Goal: Task Accomplishment & Management: Complete application form

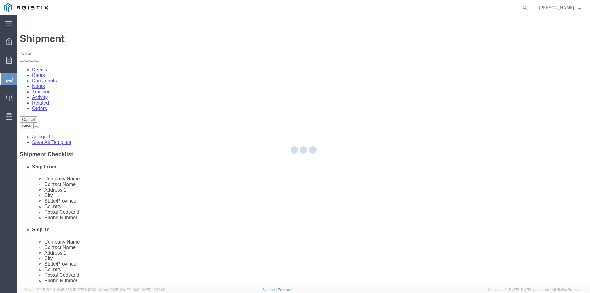
select select
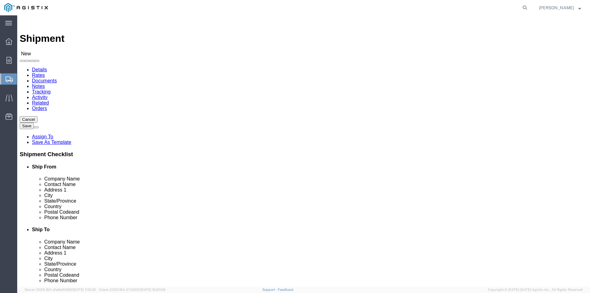
click select "Select Oldcastle Precast Inc PG&E"
select select "9596"
click select "Select Oldcastle Precast Inc PG&E"
select select
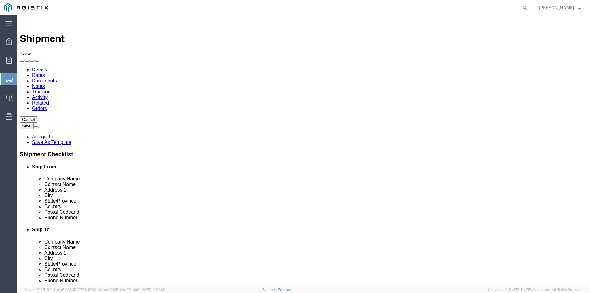
click select "Select All Others [GEOGRAPHIC_DATA] [GEOGRAPHIC_DATA] [GEOGRAPHIC_DATA] [GEOGRA…"
select select "23082"
click select "Select All Others [GEOGRAPHIC_DATA] [GEOGRAPHIC_DATA] [GEOGRAPHIC_DATA] [GEOGRA…"
click input "text"
type input "ste"
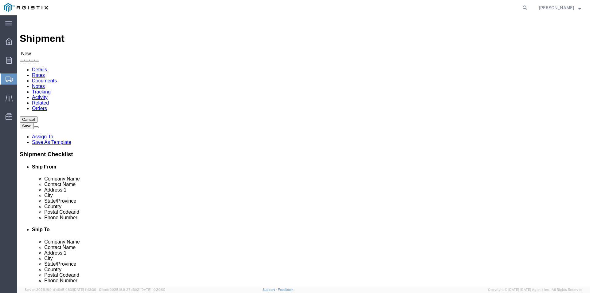
drag, startPoint x: 107, startPoint y: 166, endPoint x: 82, endPoint y: 166, distance: 24.9
click div "ste"
click input "text"
type input "st"
click p "- OLDCASTLE PLEASANTON - ([PERSON_NAME]) [STREET_ADDRESS]"
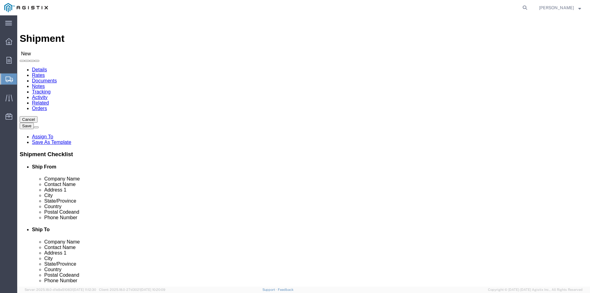
select select "CA"
type input "[PERSON_NAME]"
click input "text"
type input "[PHONE_NUMBER]"
click input "text"
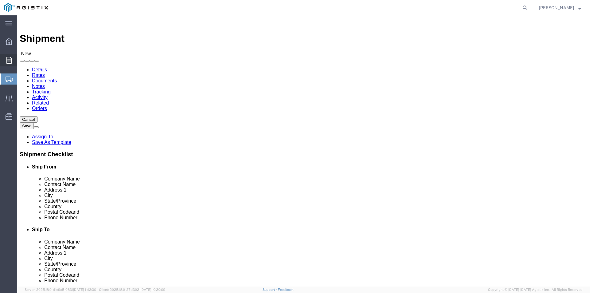
click at [7, 64] on div at bounding box center [8, 60] width 17 height 12
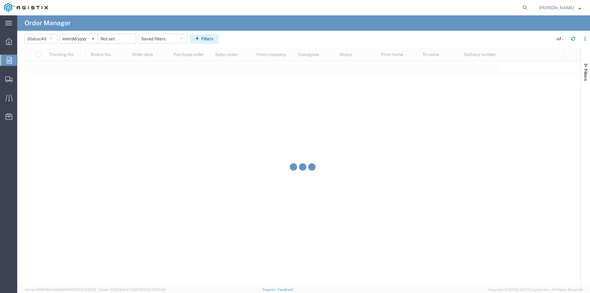
click at [200, 40] on icon "button" at bounding box center [198, 39] width 6 height 4
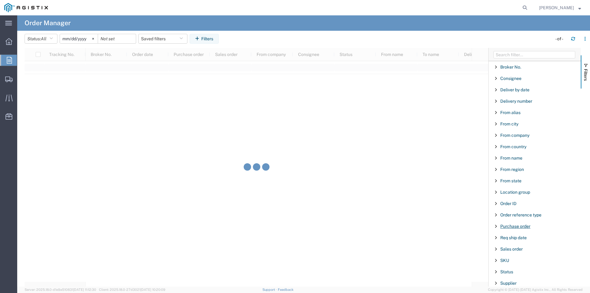
click at [522, 228] on span "Purchase order" at bounding box center [515, 226] width 30 height 5
type input "3501402733"
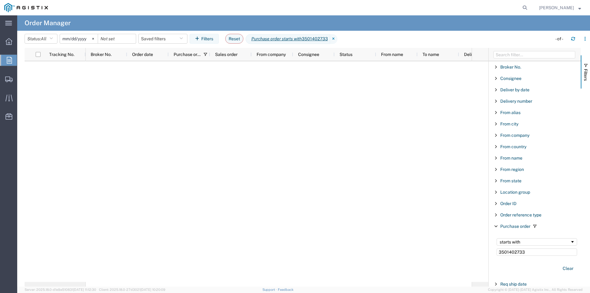
click at [82, 41] on input "[DATE]" at bounding box center [79, 38] width 38 height 9
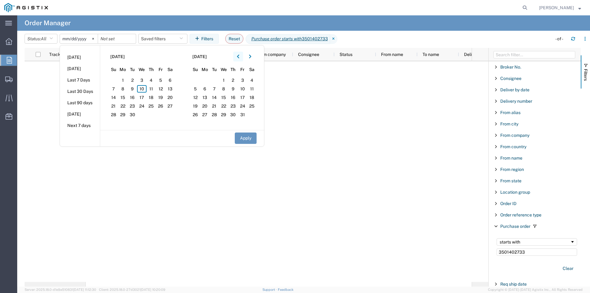
click at [239, 55] on icon "button" at bounding box center [238, 56] width 2 height 4
click at [240, 54] on button "button" at bounding box center [238, 57] width 10 height 10
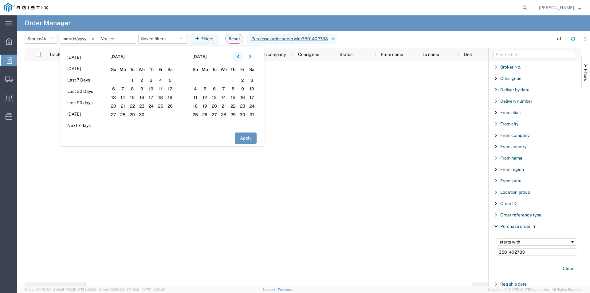
click at [240, 54] on button "button" at bounding box center [238, 57] width 10 height 10
click at [173, 77] on span "1" at bounding box center [170, 80] width 10 height 7
click at [249, 137] on button "Apply" at bounding box center [246, 137] width 22 height 11
type input "[DATE]"
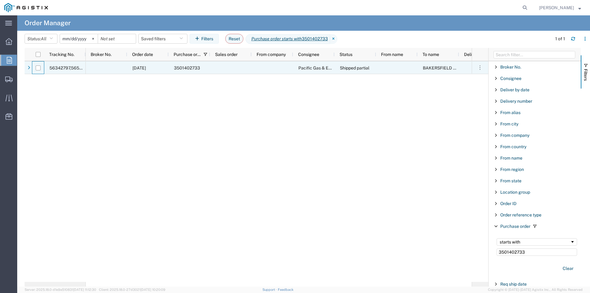
click at [41, 68] on div at bounding box center [38, 67] width 12 height 13
click at [40, 68] on input "Press Space to toggle row selection (unchecked)" at bounding box center [38, 67] width 5 height 5
checkbox input "true"
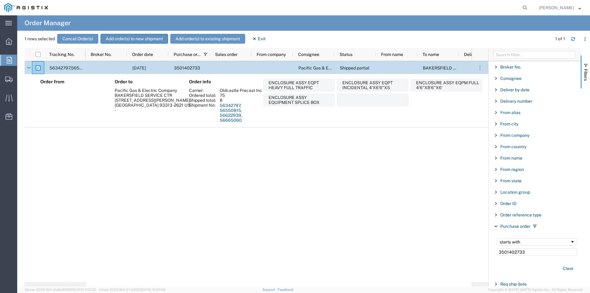
click at [147, 40] on button "Add order(s) to new shipment" at bounding box center [135, 39] width 68 height 10
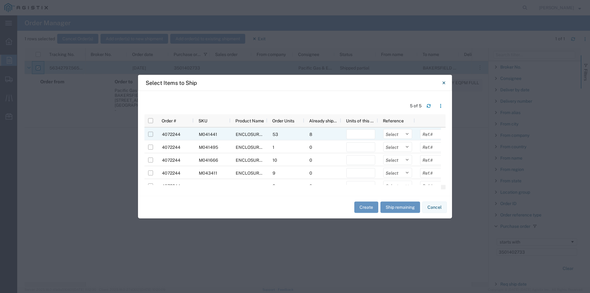
click at [150, 135] on input "Press Space to toggle row selection (unchecked)" at bounding box center [150, 134] width 5 height 5
checkbox input "true"
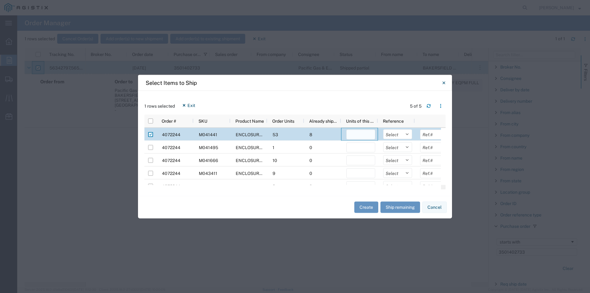
click at [355, 135] on input "number" at bounding box center [360, 134] width 29 height 10
type input "2"
drag, startPoint x: 380, startPoint y: 93, endPoint x: 370, endPoint y: 144, distance: 52.2
click at [380, 94] on div "1 rows selected Exit 5 of 5 Press SPACE to deselect this row. Order # SKU Produ…" at bounding box center [295, 143] width 314 height 105
click at [367, 207] on button "Create" at bounding box center [366, 207] width 24 height 11
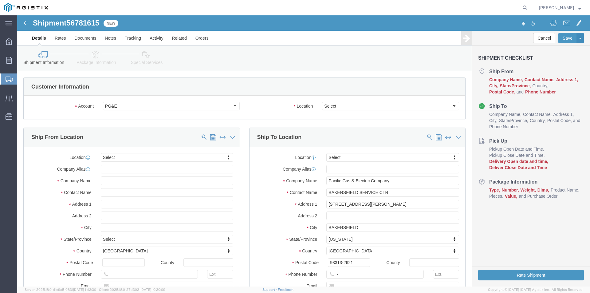
select select
click div "Account Select Oldcastle Precast Inc PG&E Location Select All Others Fremont [G…"
click select "Select All Others [GEOGRAPHIC_DATA] [GEOGRAPHIC_DATA] [GEOGRAPHIC_DATA] [GEOGRA…"
select select "23082"
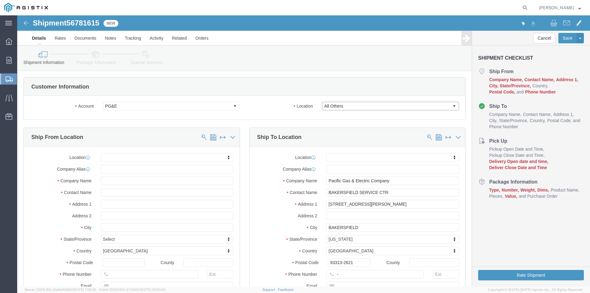
click select "Select All Others [GEOGRAPHIC_DATA] [GEOGRAPHIC_DATA] [GEOGRAPHIC_DATA] [GEOGRA…"
click input "text"
type input "st"
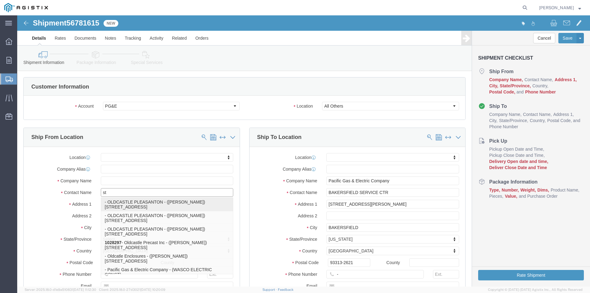
click p "- OLDCASTLE PLEASANTON - ([PERSON_NAME]) [STREET_ADDRESS]"
select select "CA"
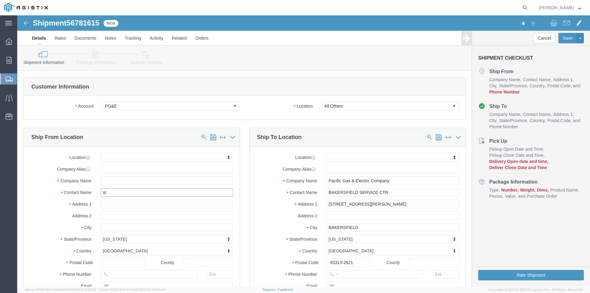
type input "[PERSON_NAME]"
click input "text"
type input "[PHONE_NUMBER]"
drag, startPoint x: 354, startPoint y: 186, endPoint x: 229, endPoint y: 201, distance: 126.3
click div "Ship To Location Location My Profile Location (OBSOLETE) [GEOGRAPHIC_DATA] SC -…"
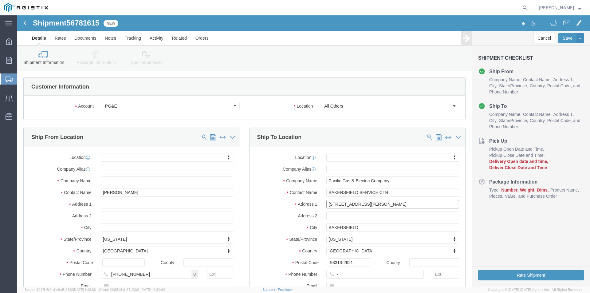
type input "w"
type input "WASCO WAY & [PERSON_NAME]"
drag, startPoint x: 352, startPoint y: 213, endPoint x: 269, endPoint y: 212, distance: 83.3
click div "City [GEOGRAPHIC_DATA]"
type input "BUTTONWILLOW"
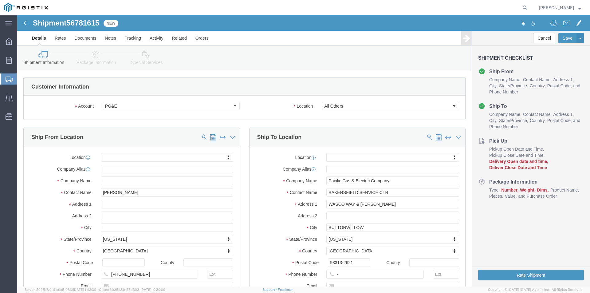
click label "City"
drag, startPoint x: 334, startPoint y: 247, endPoint x: 292, endPoint y: 255, distance: 43.1
click div "Location My Profile Location (OBSOLETE) [PERSON_NAME] SC - GC TRAILER (OBSOLETE…"
type input "93206"
click div "-"
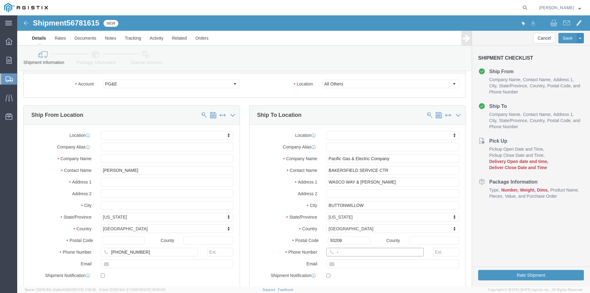
drag, startPoint x: 326, startPoint y: 260, endPoint x: 276, endPoint y: 270, distance: 50.8
click div "Ship To Location Location My Profile Location (OBSOLETE) [GEOGRAPHIC_DATA] SC -…"
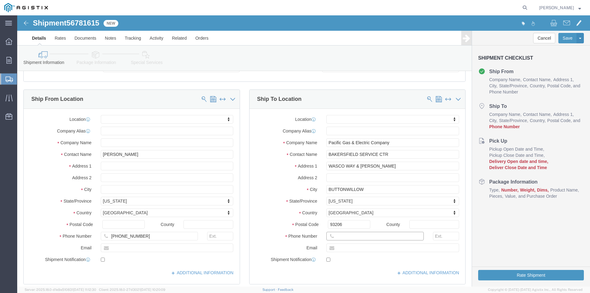
click input "text"
type input "[PHONE_NUMBER]"
click div "Location My Profile Location (OBSOLETE) [PERSON_NAME] SC - GC TRAILER (OBSOLETE…"
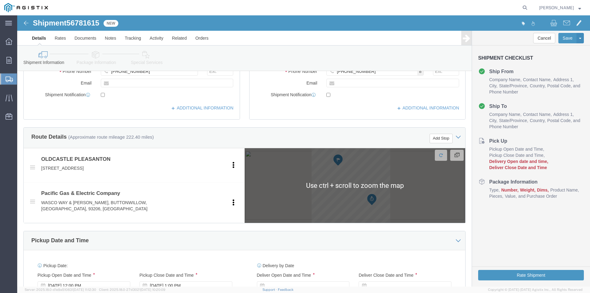
scroll to position [284, 0]
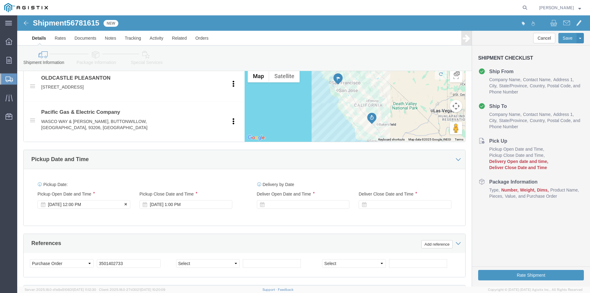
click div "[DATE] 12:00 PM"
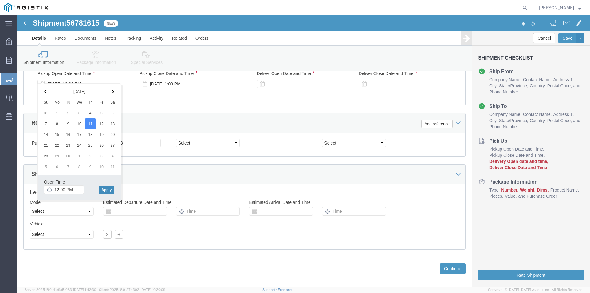
click button "Apply"
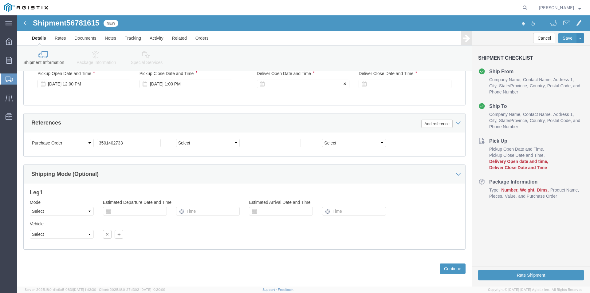
click div
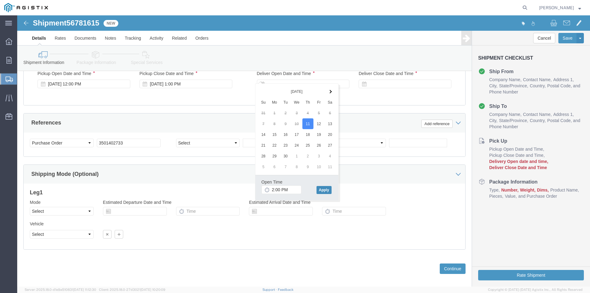
click button "Apply"
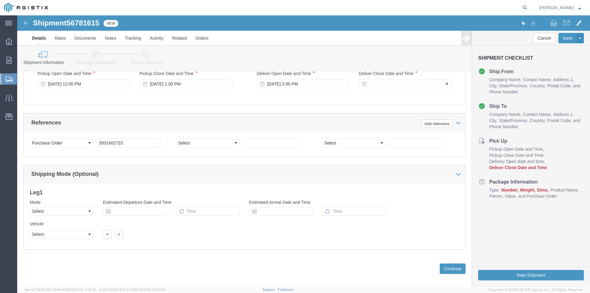
click div
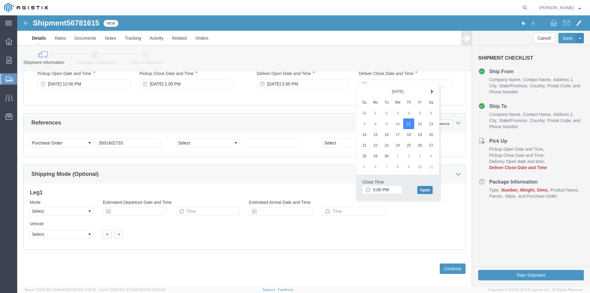
click button "Apply"
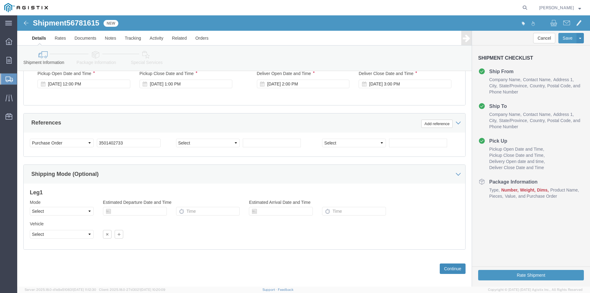
click button "Continue"
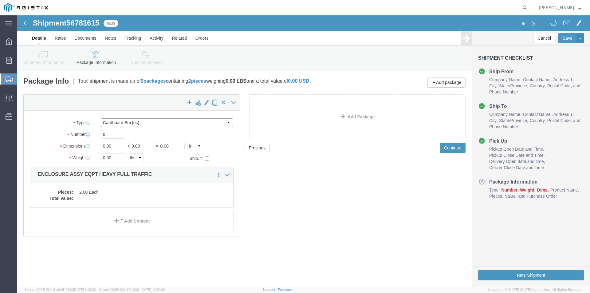
click select "Select Bulk Bundle(s) Cardboard Box(es) Carton(s) Crate(s) Drum(s) (Fiberboard)…"
select select "NKCR"
click select "Select Bulk Bundle(s) Cardboard Box(es) Carton(s) Crate(s) Drum(s) (Fiberboard)…"
click input "0"
type input "02"
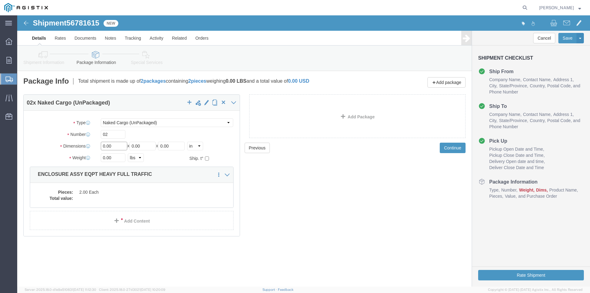
drag, startPoint x: 99, startPoint y: 131, endPoint x: 76, endPoint y: 136, distance: 24.2
click div "Package Type Select Bulk Bundle(s) Cardboard Box(es) Carton(s) Crate(s) Drum(s)…"
type input "46"
drag, startPoint x: 127, startPoint y: 131, endPoint x: 100, endPoint y: 133, distance: 27.1
click div "Length 46 x Width 0.00 x Height 0.00 Select cm ft in"
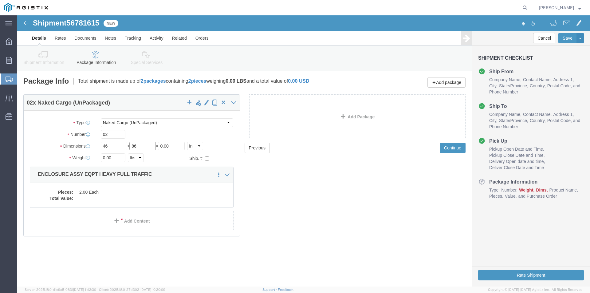
type input "86"
drag, startPoint x: 161, startPoint y: 129, endPoint x: 116, endPoint y: 133, distance: 44.7
click div "Length 46 x Width 86 x Height 0.00 Select cm ft in"
type input "72"
drag, startPoint x: 101, startPoint y: 140, endPoint x: 63, endPoint y: 140, distance: 38.1
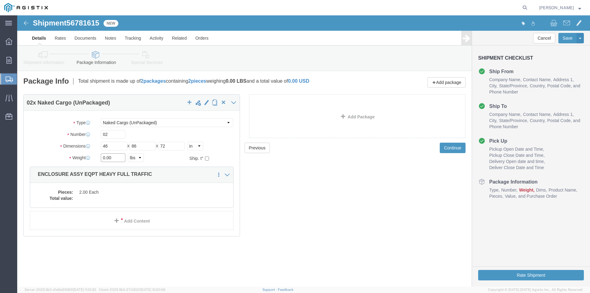
click div "Weight 0.00 Select kgs lbs Ship. t°"
type input "45500"
click dd "2.00 Each"
click div
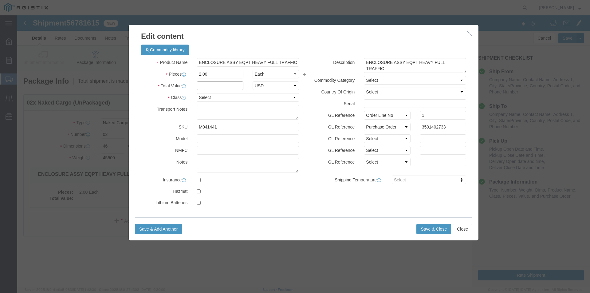
click input "text"
type input "1"
click label "Transport Notes"
click select "Select 50 55 60 65 70 85 92.5 100 125 175 250 300 400"
select select "55"
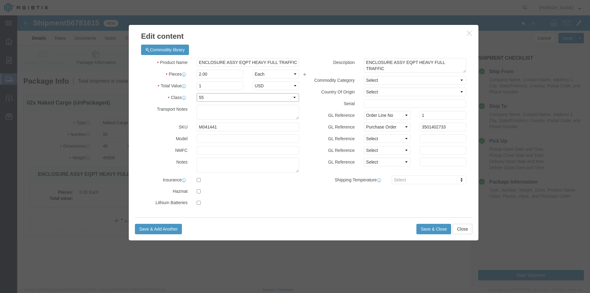
click select "Select 50 55 60 65 70 85 92.5 100 125 175 250 300 400"
click button "Save & Close"
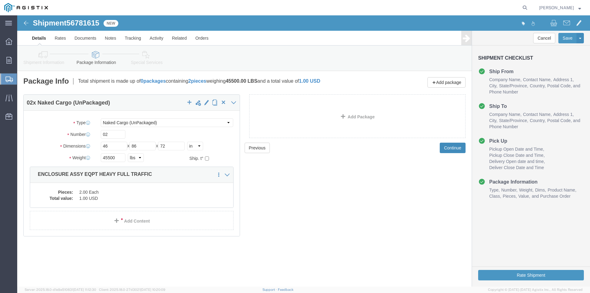
click button "Continue"
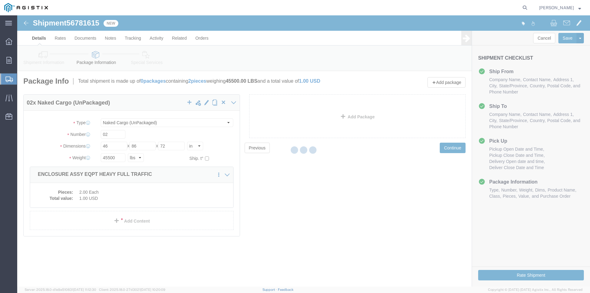
select select
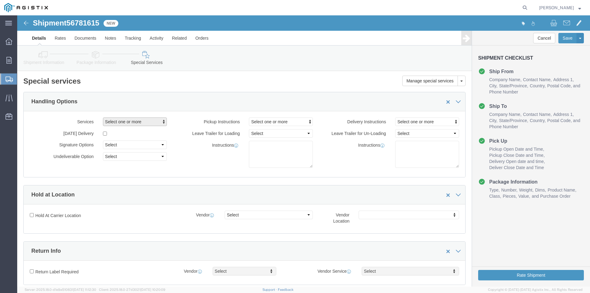
drag, startPoint x: 143, startPoint y: 108, endPoint x: 131, endPoint y: 113, distance: 12.9
click span "Select one or more"
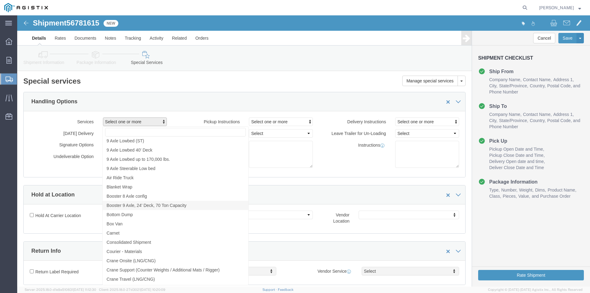
scroll to position [338, 0]
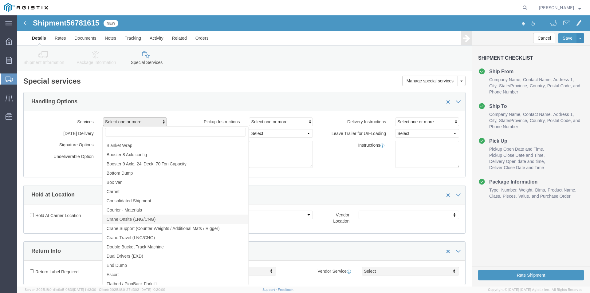
click span "Crane Onsite (LNG/CNG)"
select select "VEHICLE_CRNO"
click span "Crane Support (Counter Weights / Additional Mats / Rigger)"
click span "Crane Travel (LNG/CNG)"
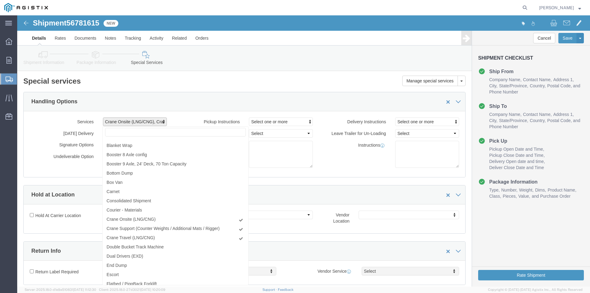
click label "Pickup Instructions"
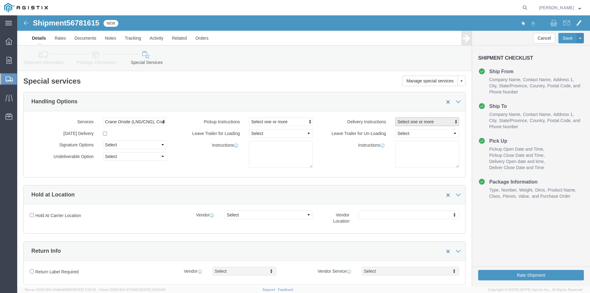
click span "Select one or more"
click span "Crane Required"
select select "DELIVERY_CRANE_REQUIRED"
click div "Instructions"
click textarea
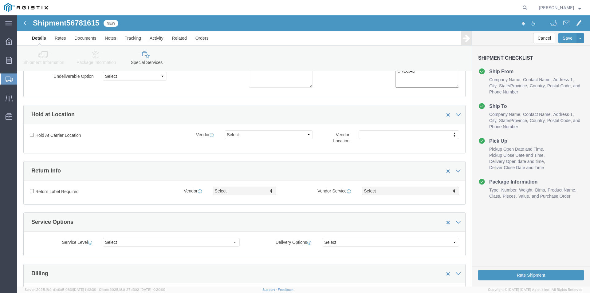
scroll to position [0, 0]
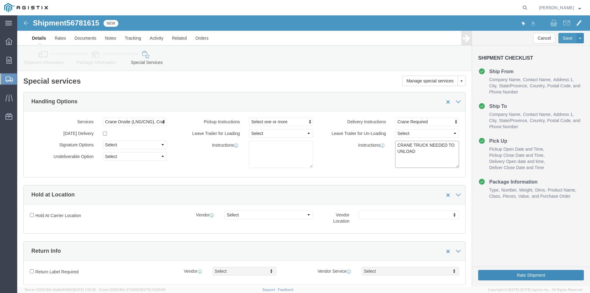
type textarea "CRANE TRUCK NEEDED TO UNLOAD"
click button "Rate Shipment"
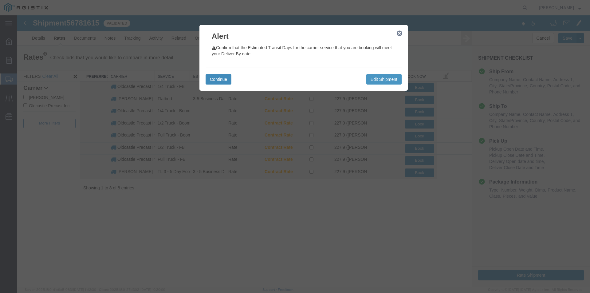
click at [214, 79] on button "Continue" at bounding box center [219, 79] width 26 height 10
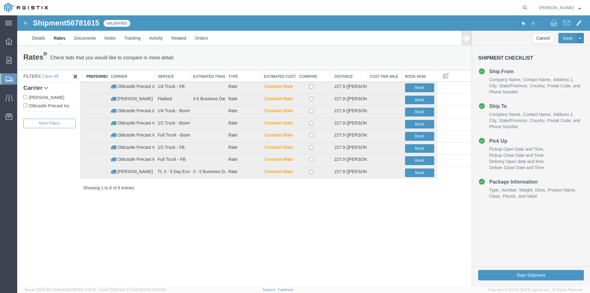
click at [44, 105] on label "Oldcastle Precast Inc" at bounding box center [49, 105] width 52 height 7
click at [27, 105] on input "Oldcastle Precast Inc" at bounding box center [25, 105] width 4 height 4
checkbox input "true"
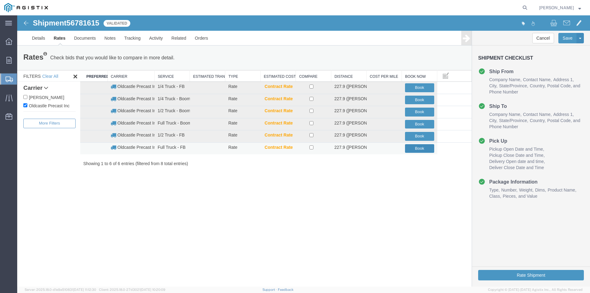
click at [416, 146] on button "Book" at bounding box center [419, 148] width 29 height 9
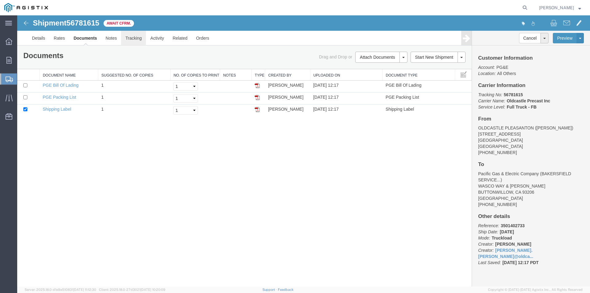
click at [144, 38] on link "Tracking" at bounding box center [133, 38] width 25 height 15
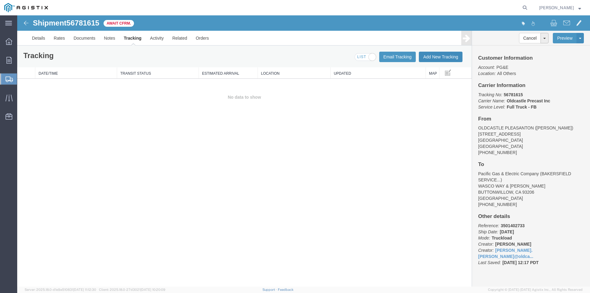
click at [433, 54] on button "Add New Tracking" at bounding box center [441, 57] width 44 height 10
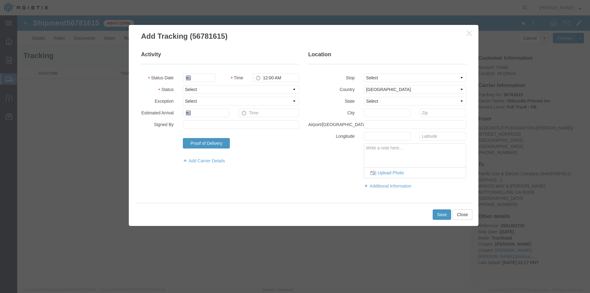
type input "[DATE]"
type input "1:00 PM"
click at [204, 76] on input "[DATE]" at bounding box center [199, 77] width 33 height 9
click at [224, 116] on td "11" at bounding box center [224, 116] width 9 height 9
type input "[DATE]"
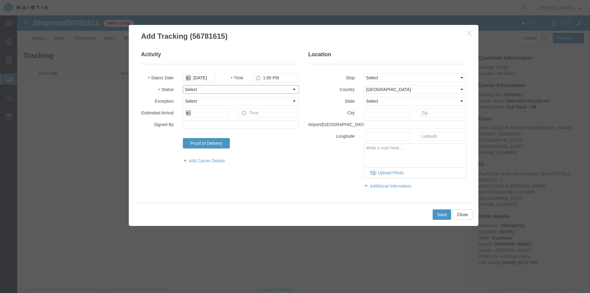
click at [195, 89] on select "Select Arrival Notice Available Arrival Notice Imported Arrive at Delivery Loca…" at bounding box center [241, 89] width 116 height 9
select select "DELIVRED"
click at [183, 85] on select "Select Arrival Notice Available Arrival Notice Imported Arrive at Delivery Loca…" at bounding box center [241, 89] width 116 height 9
click at [444, 214] on button "Save" at bounding box center [442, 214] width 18 height 10
